Goal: Transaction & Acquisition: Book appointment/travel/reservation

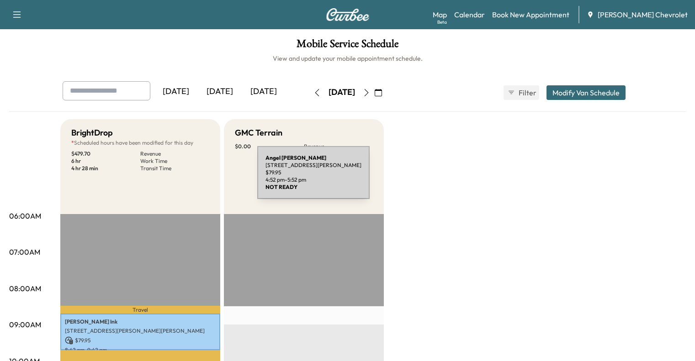
scroll to position [451, 0]
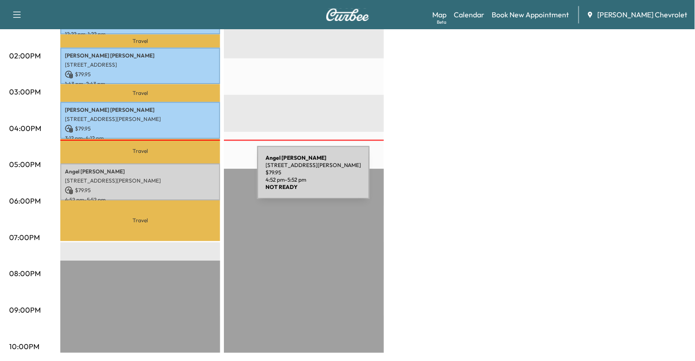
click at [189, 178] on p "[STREET_ADDRESS][PERSON_NAME]" at bounding box center [140, 180] width 151 height 7
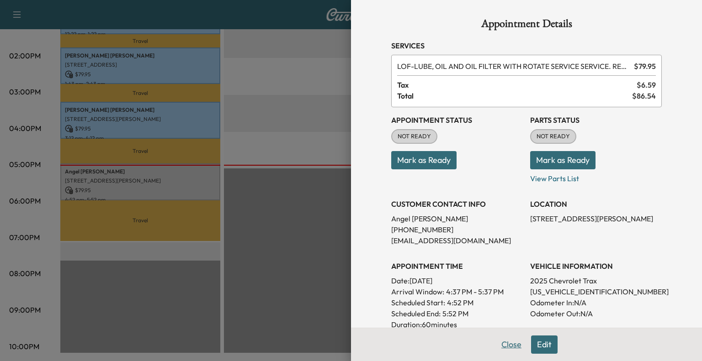
click at [501, 347] on button "Close" at bounding box center [511, 345] width 32 height 18
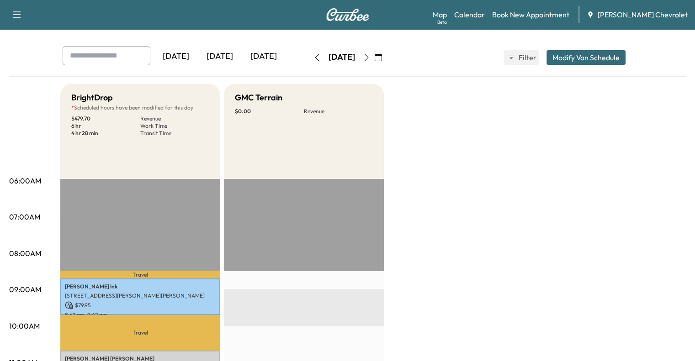
scroll to position [7, 0]
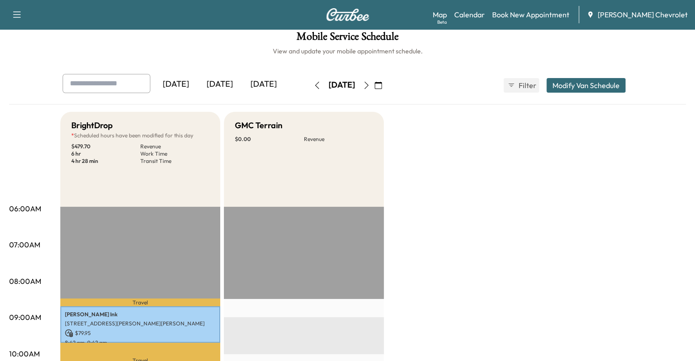
click at [382, 86] on icon "button" at bounding box center [378, 85] width 7 height 7
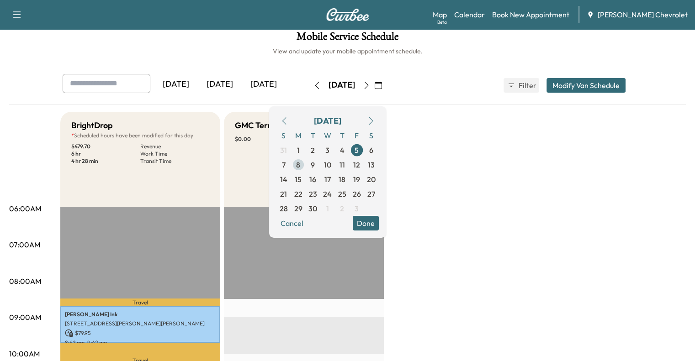
click at [300, 163] on span "8" at bounding box center [298, 164] width 4 height 11
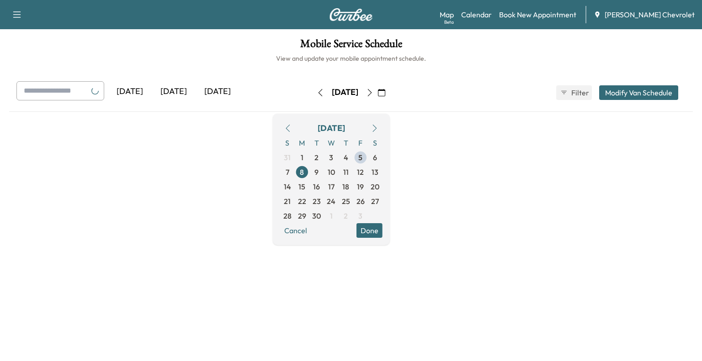
click at [382, 233] on button "Done" at bounding box center [369, 230] width 26 height 15
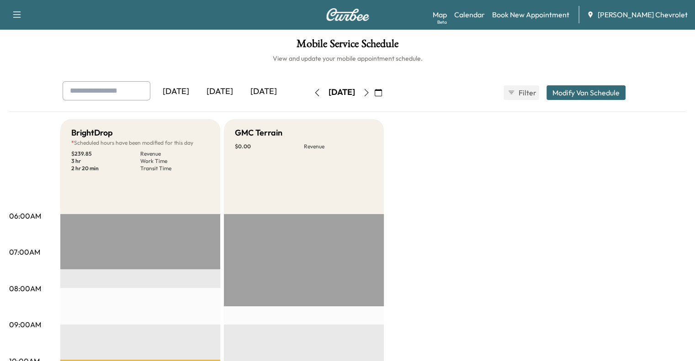
drag, startPoint x: 610, startPoint y: 91, endPoint x: 601, endPoint y: 146, distance: 55.1
click at [555, 13] on link "Book New Appointment" at bounding box center [530, 14] width 77 height 11
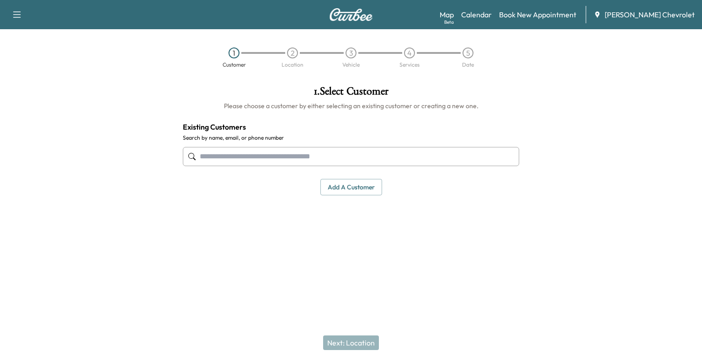
click at [246, 155] on input "text" at bounding box center [351, 156] width 336 height 19
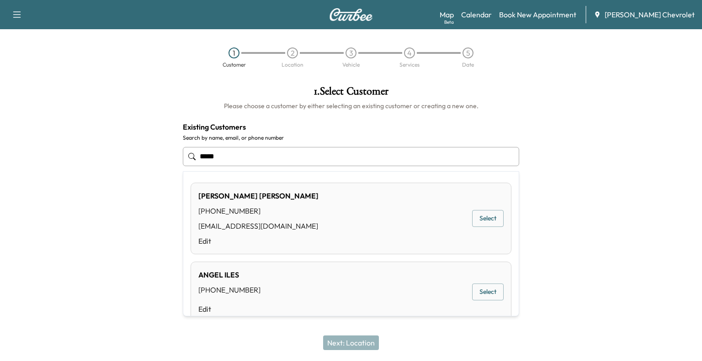
type input "*****"
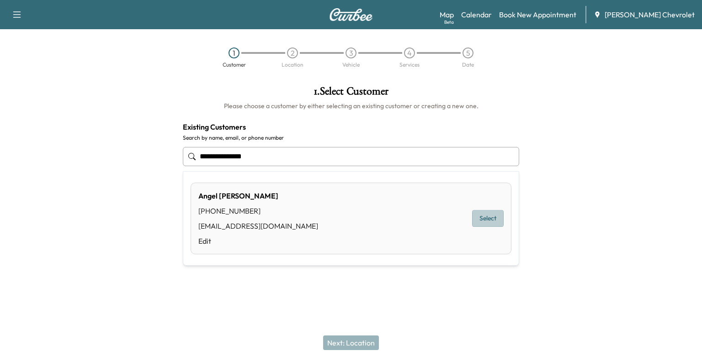
click at [483, 219] on button "Select" at bounding box center [488, 218] width 32 height 17
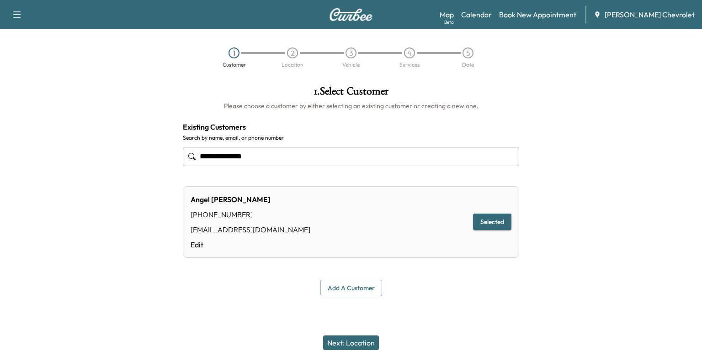
type input "**********"
click at [346, 339] on button "Next: Location" at bounding box center [351, 343] width 56 height 15
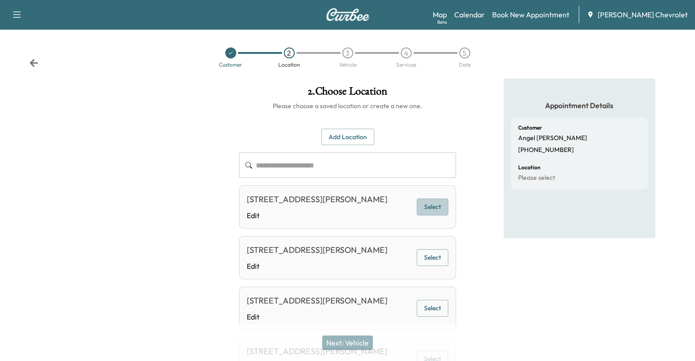
click at [441, 215] on button "Select" at bounding box center [433, 207] width 32 height 17
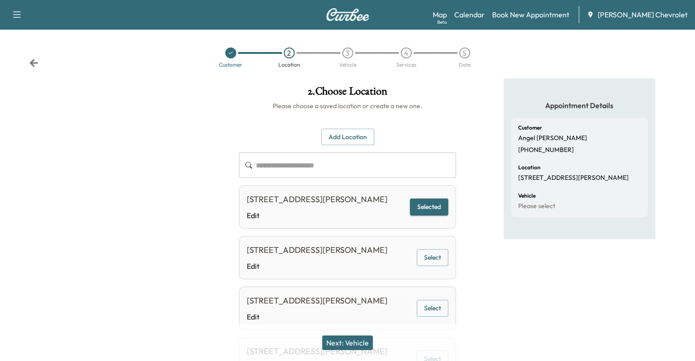
click at [355, 351] on div "Next: Vehicle" at bounding box center [347, 343] width 695 height 37
click at [354, 347] on button "Next: Vehicle" at bounding box center [347, 343] width 51 height 15
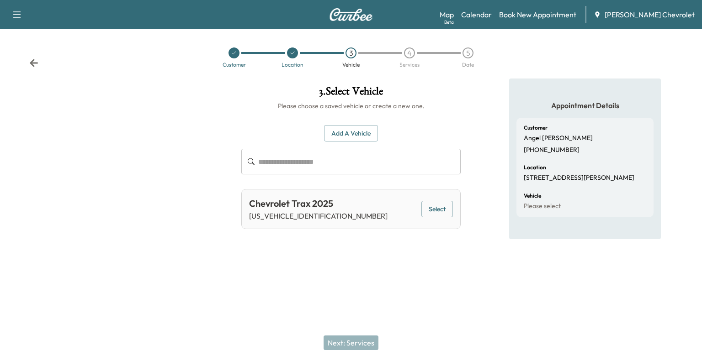
click at [442, 210] on button "Select" at bounding box center [437, 209] width 32 height 17
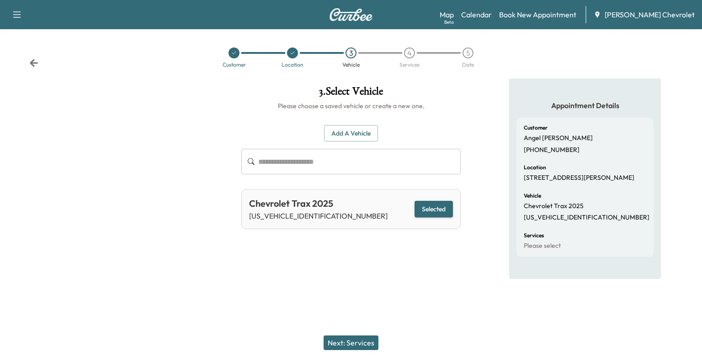
click at [358, 335] on div "Next: Services" at bounding box center [351, 343] width 702 height 37
click at [355, 338] on button "Next: Services" at bounding box center [350, 343] width 55 height 15
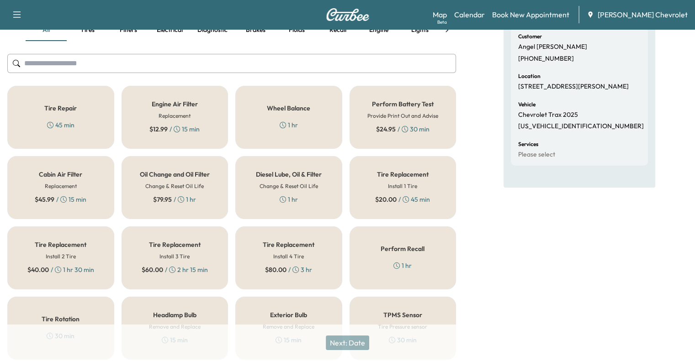
scroll to position [90, 0]
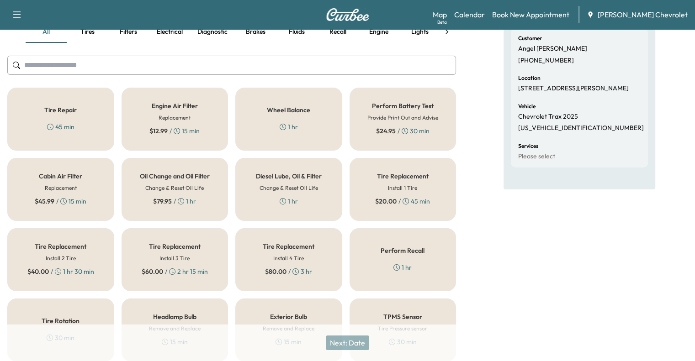
click at [198, 177] on h5 "Oil Change and Oil Filter" at bounding box center [175, 176] width 70 height 6
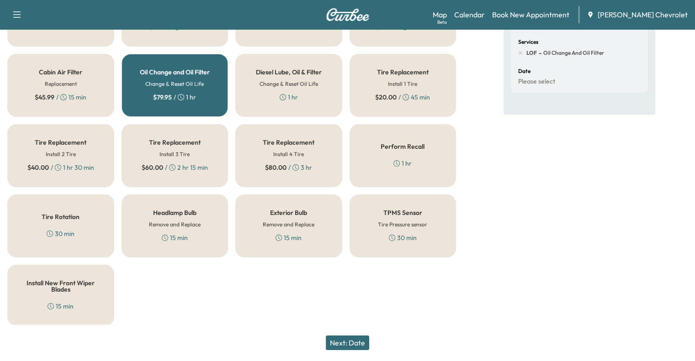
scroll to position [193, 0]
click at [356, 349] on button "Next: Date" at bounding box center [347, 343] width 43 height 15
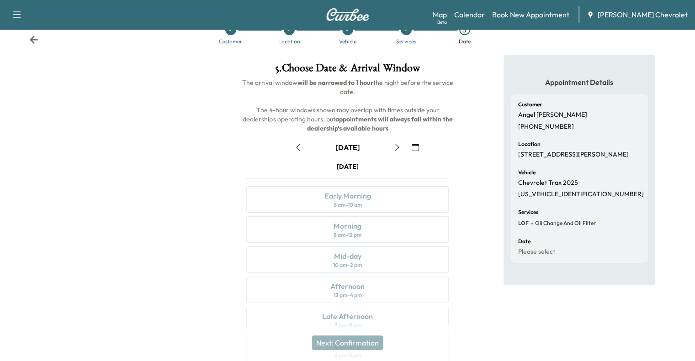
scroll to position [26, 0]
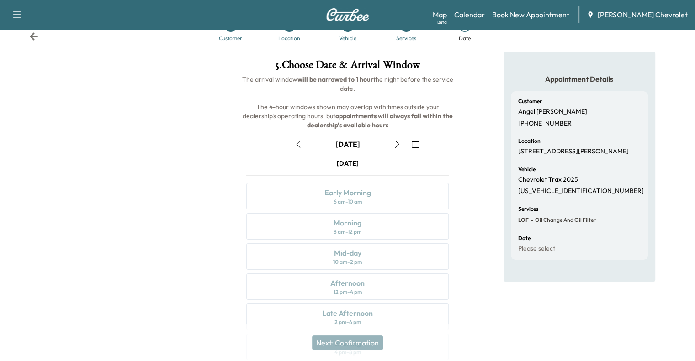
click at [394, 149] on button "button" at bounding box center [397, 144] width 16 height 15
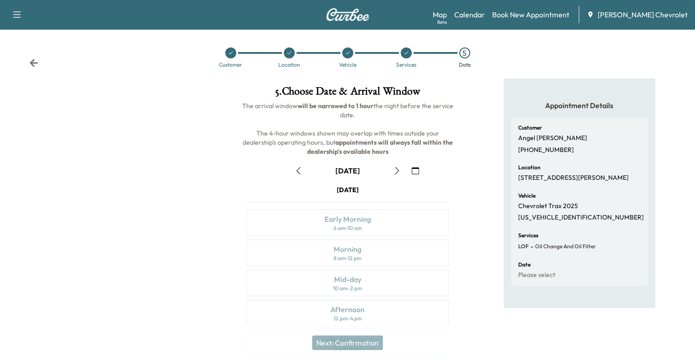
click at [397, 171] on icon "button" at bounding box center [396, 170] width 7 height 7
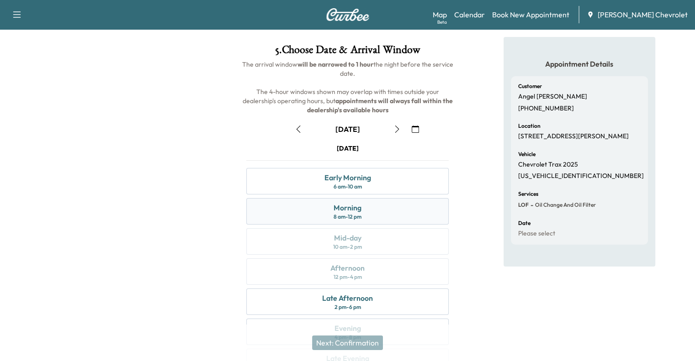
click at [371, 208] on div "Morning 8 am - 12 pm" at bounding box center [347, 211] width 202 height 26
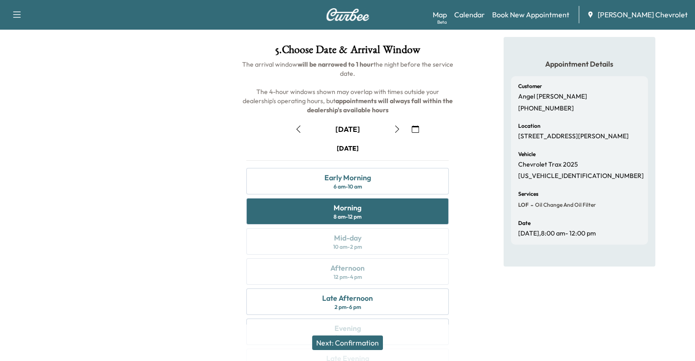
scroll to position [94, 0]
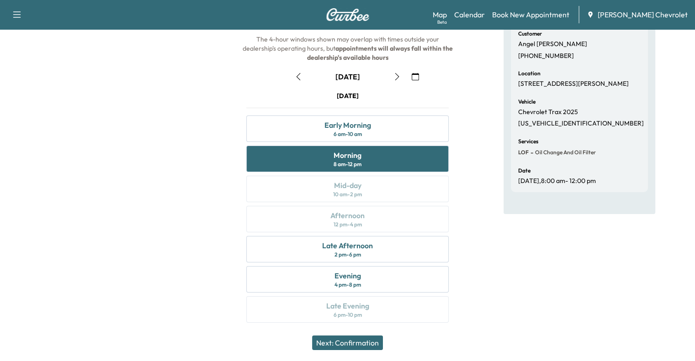
click at [351, 342] on button "Next: Confirmation" at bounding box center [347, 343] width 71 height 15
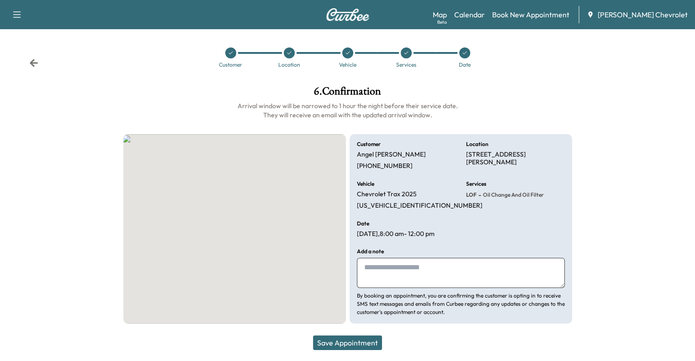
scroll to position [0, 0]
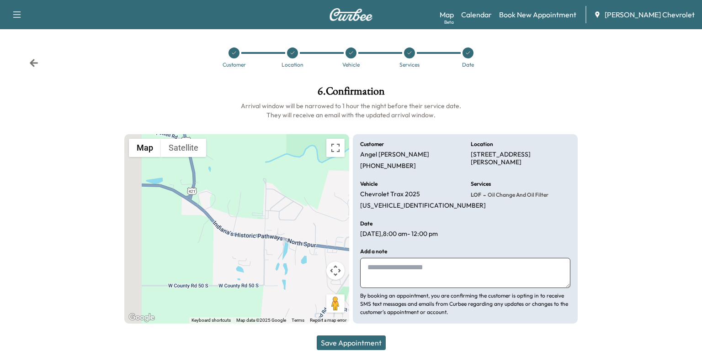
click at [361, 343] on button "Save Appointment" at bounding box center [351, 343] width 69 height 15
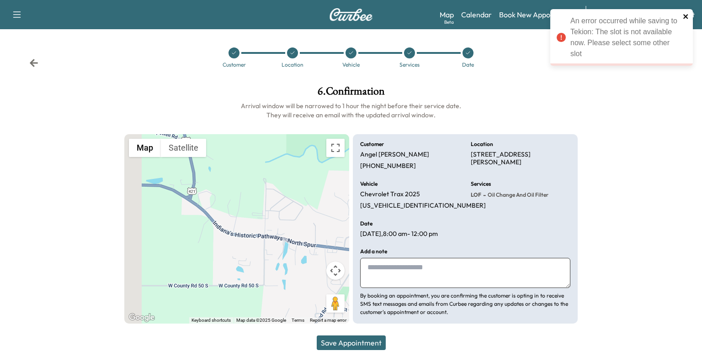
click at [685, 13] on icon "close" at bounding box center [686, 16] width 6 height 7
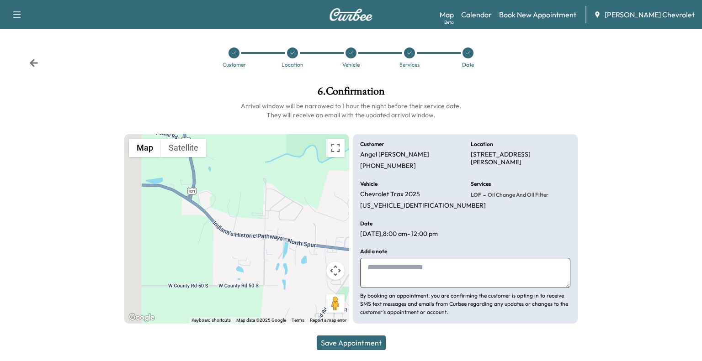
click at [32, 60] on icon at bounding box center [34, 63] width 8 height 8
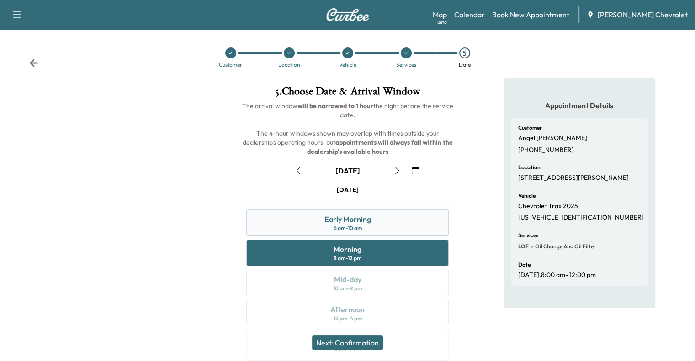
click at [340, 232] on div "6 am - 10 am" at bounding box center [347, 228] width 28 height 7
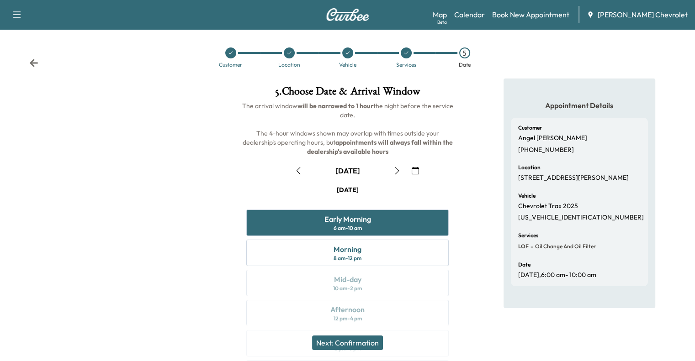
click at [357, 341] on button "Next: Confirmation" at bounding box center [347, 343] width 71 height 15
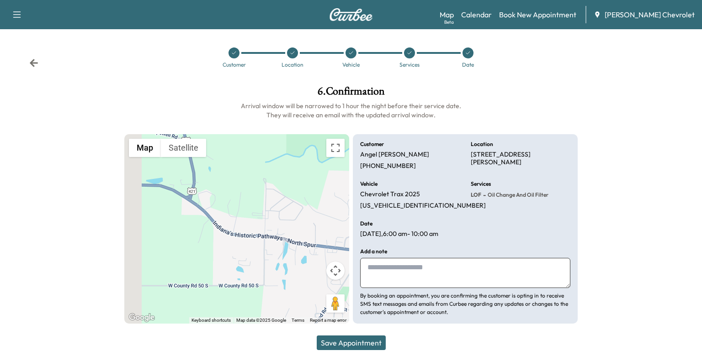
click at [346, 337] on button "Save Appointment" at bounding box center [351, 343] width 69 height 15
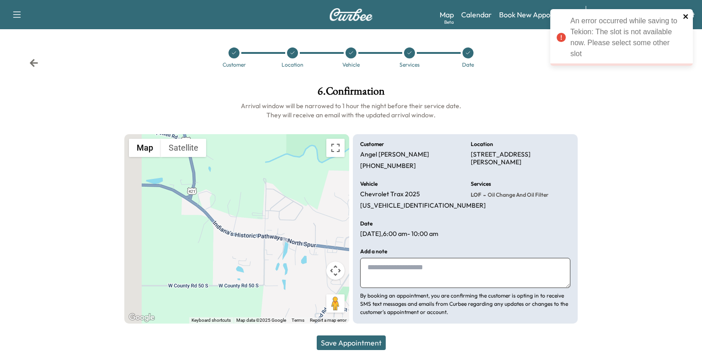
click at [687, 18] on icon "close" at bounding box center [685, 16] width 5 height 5
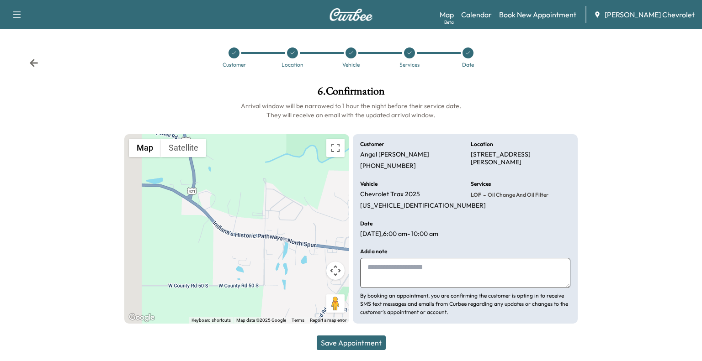
click at [35, 64] on icon at bounding box center [33, 62] width 9 height 9
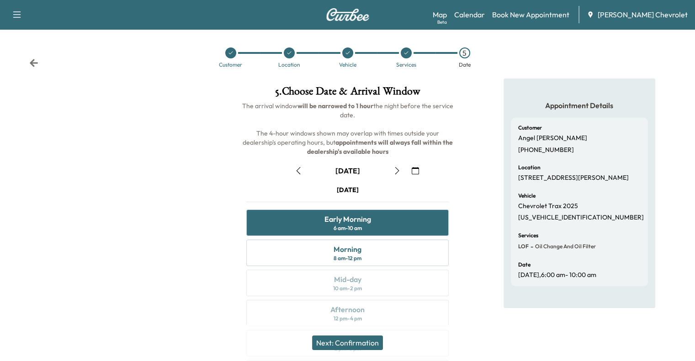
scroll to position [94, 0]
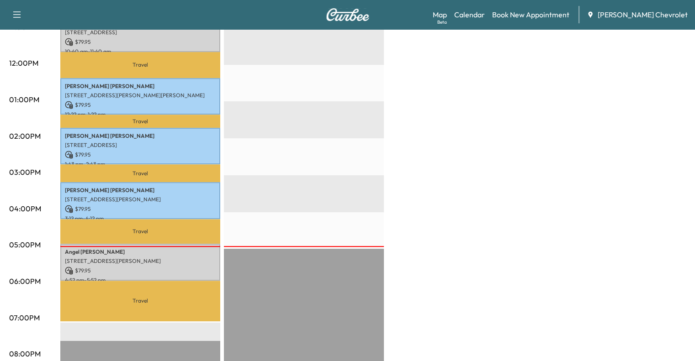
scroll to position [371, 0]
